Goal: Task Accomplishment & Management: Use online tool/utility

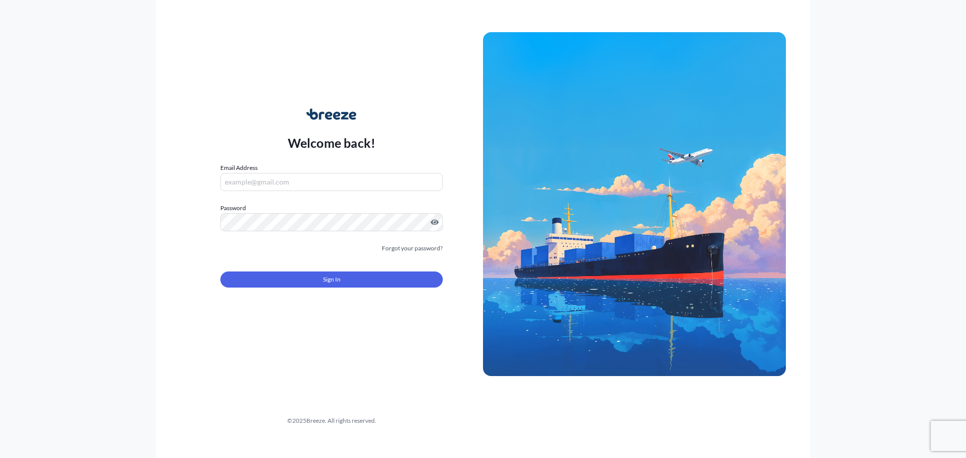
type input "[PERSON_NAME][EMAIL_ADDRESS][DOMAIN_NAME]"
click at [339, 284] on span "Sign In" at bounding box center [332, 280] width 18 height 10
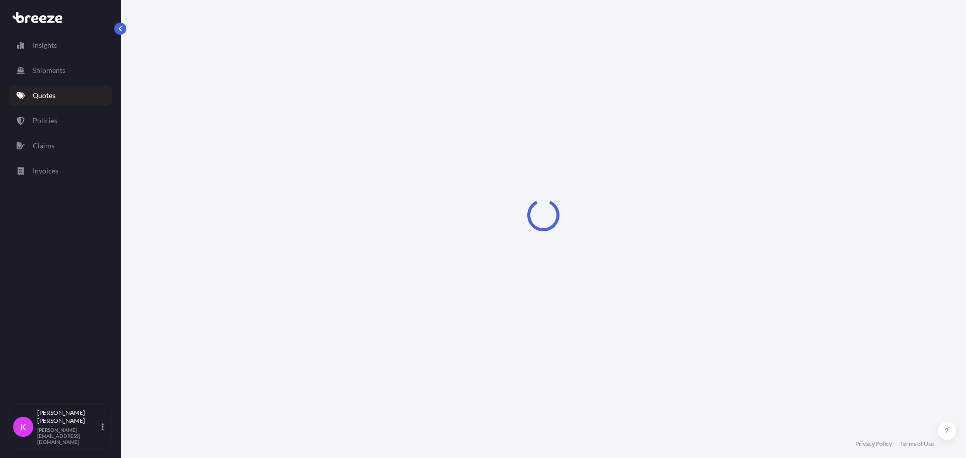
select select "Sea"
select select "1"
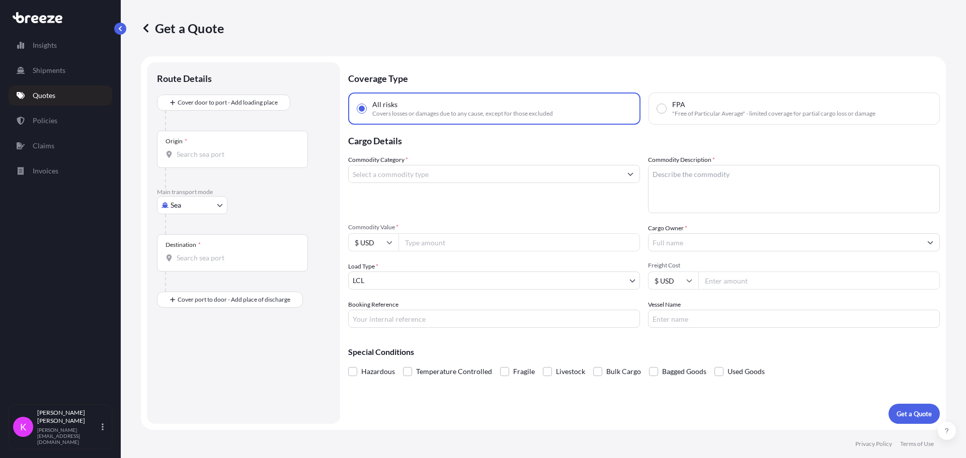
click at [47, 101] on link "Quotes" at bounding box center [61, 96] width 104 height 20
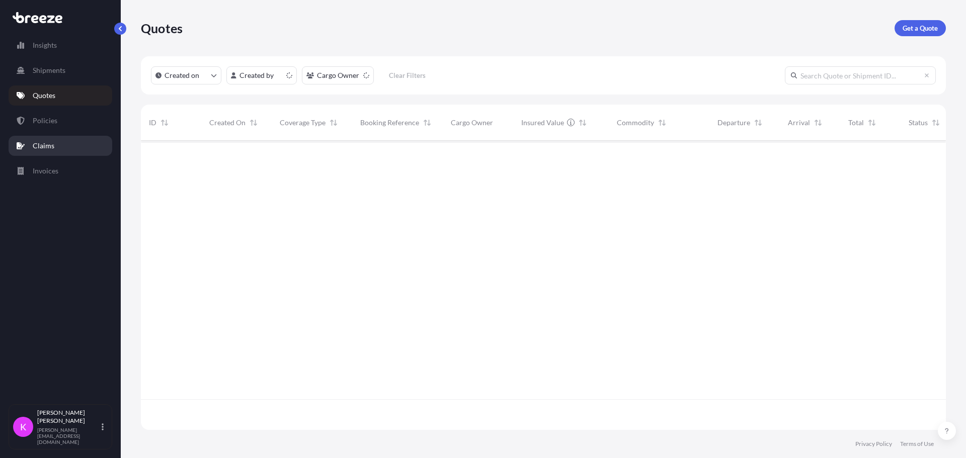
scroll to position [287, 797]
click at [42, 122] on p "Policies" at bounding box center [45, 121] width 25 height 10
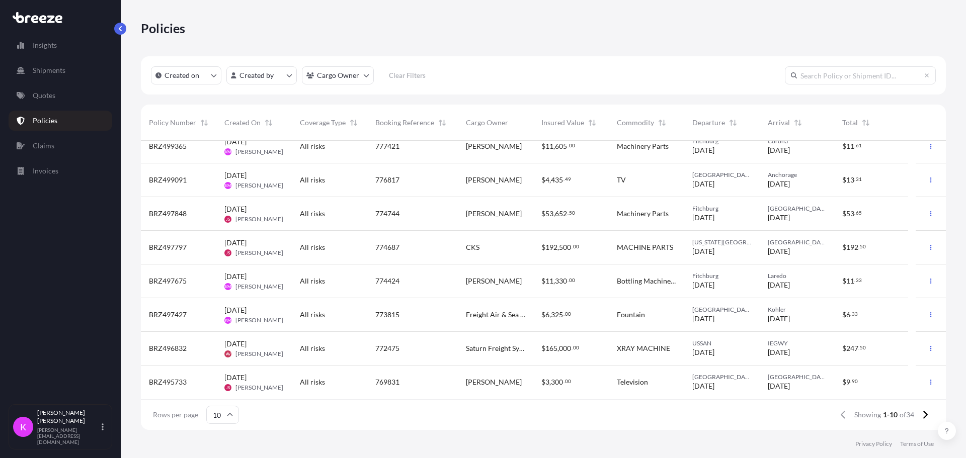
scroll to position [28, 0]
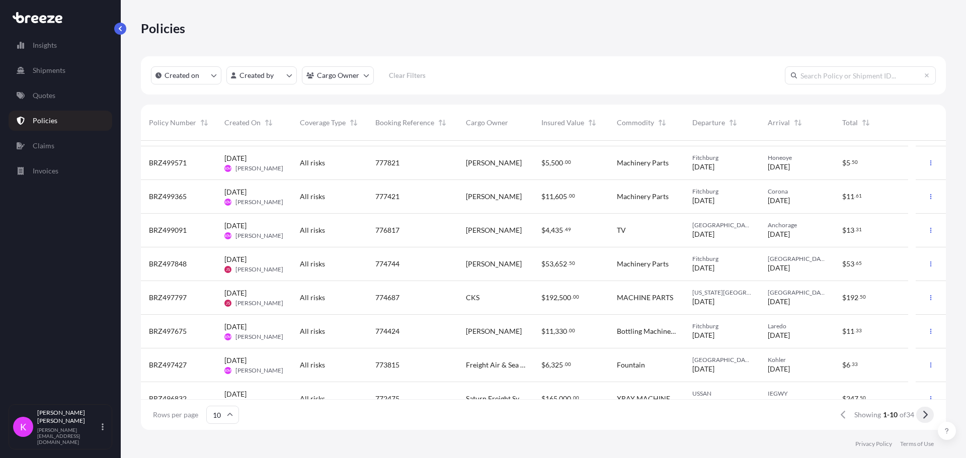
click at [927, 417] on icon at bounding box center [925, 414] width 6 height 9
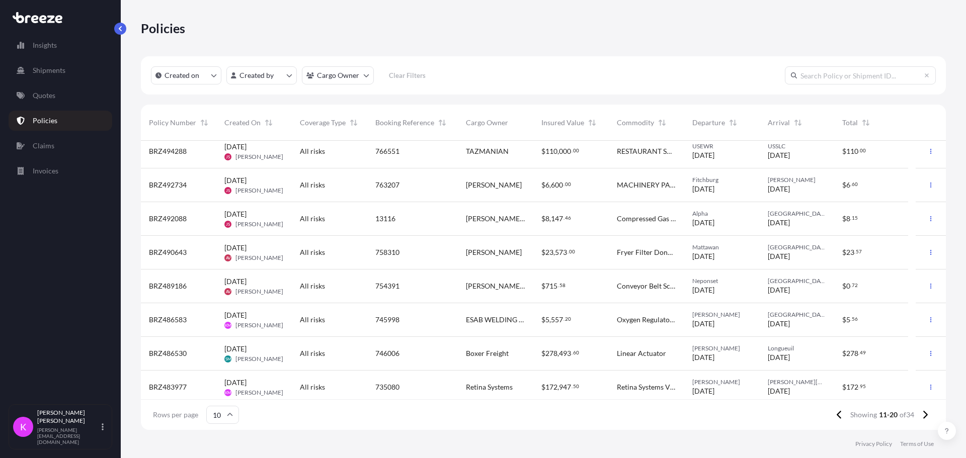
scroll to position [78, 0]
